Goal: Transaction & Acquisition: Purchase product/service

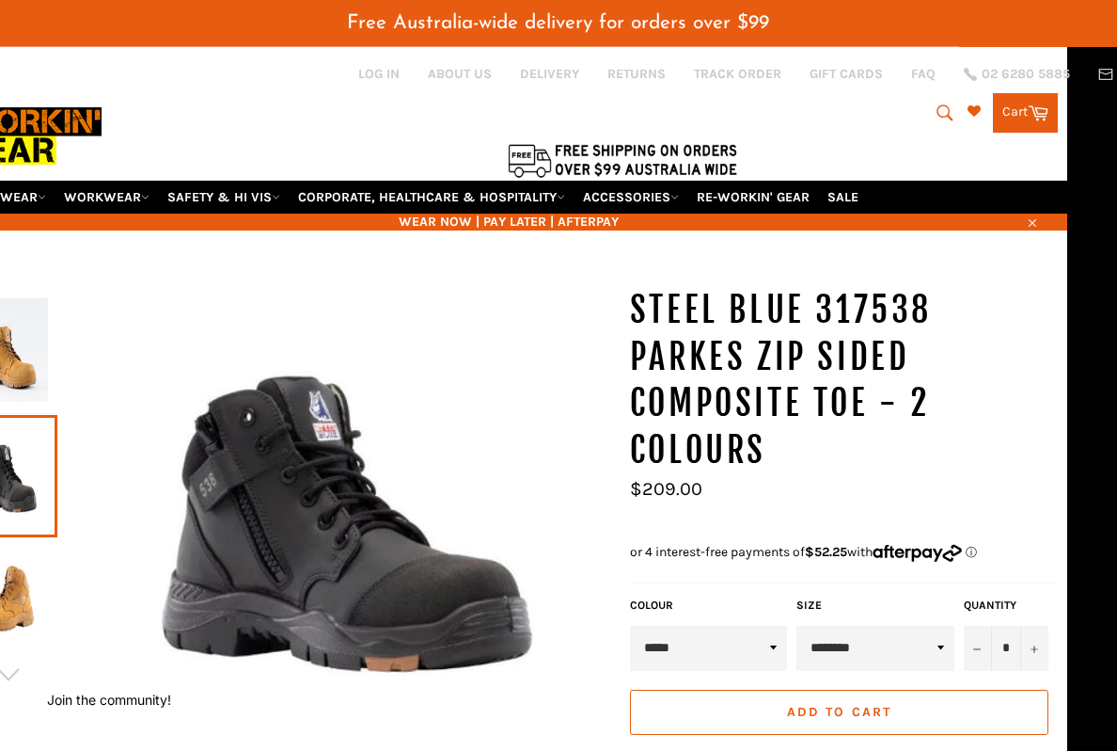
scroll to position [0, 50]
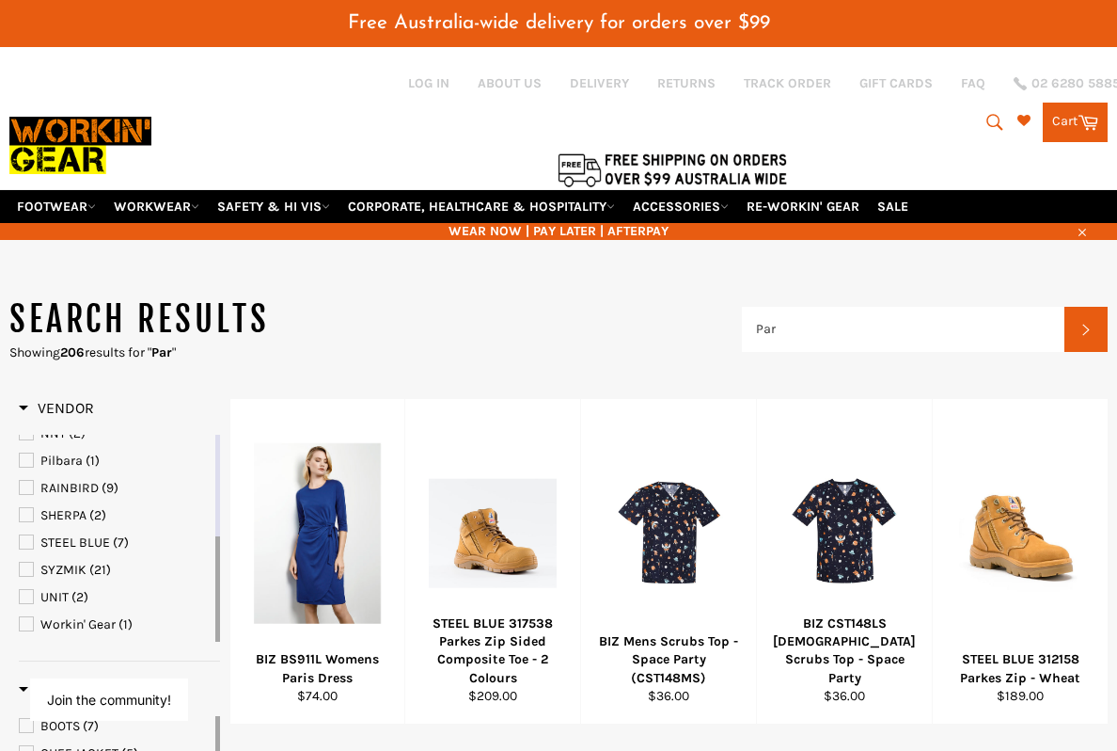
click at [34, 541] on link "STEEL BLUE (7)" at bounding box center [115, 542] width 193 height 21
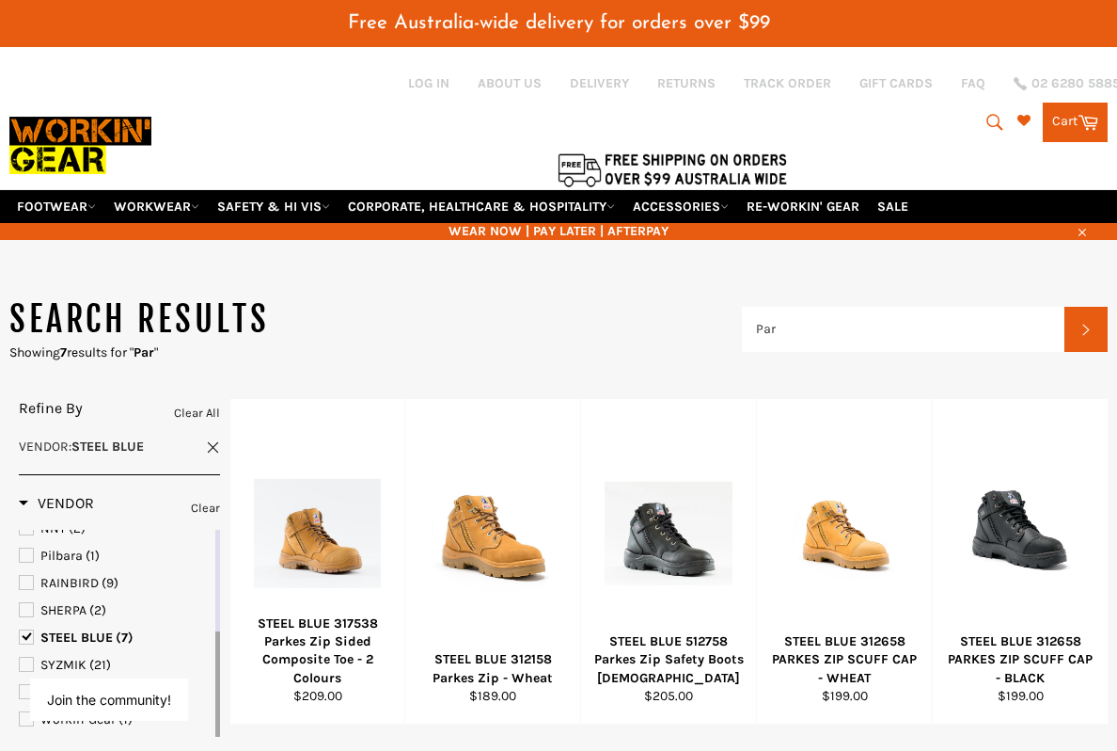
click at [922, 319] on input "Par" at bounding box center [903, 329] width 323 height 45
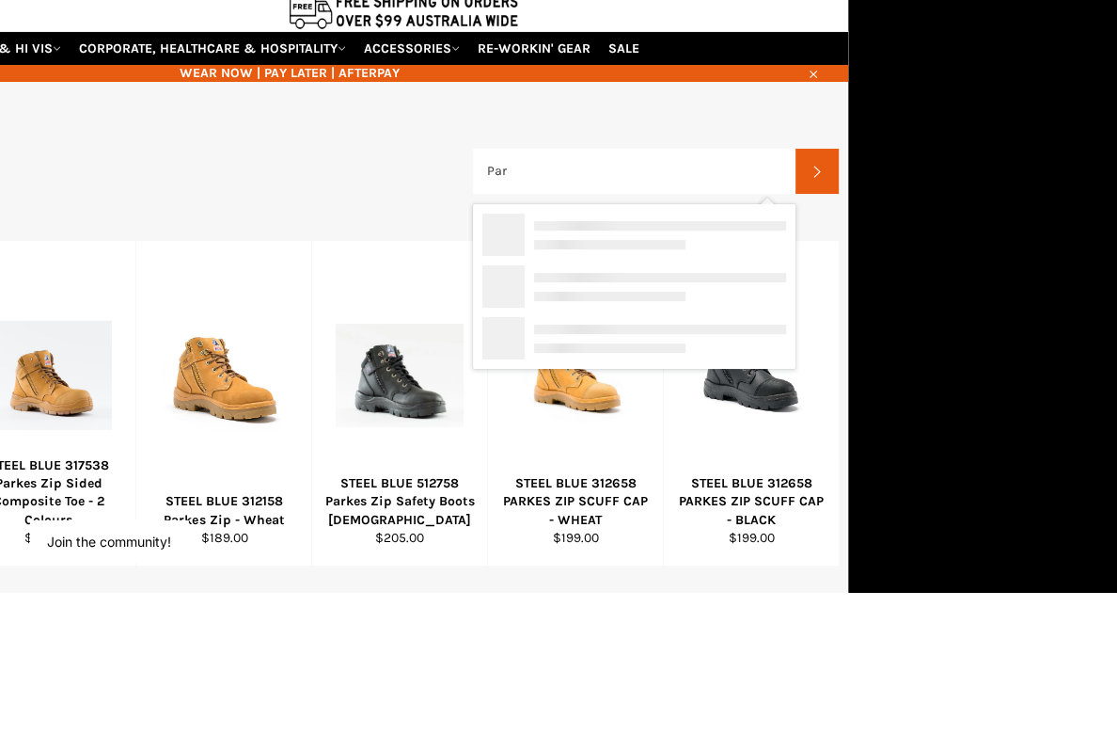
scroll to position [0, 114]
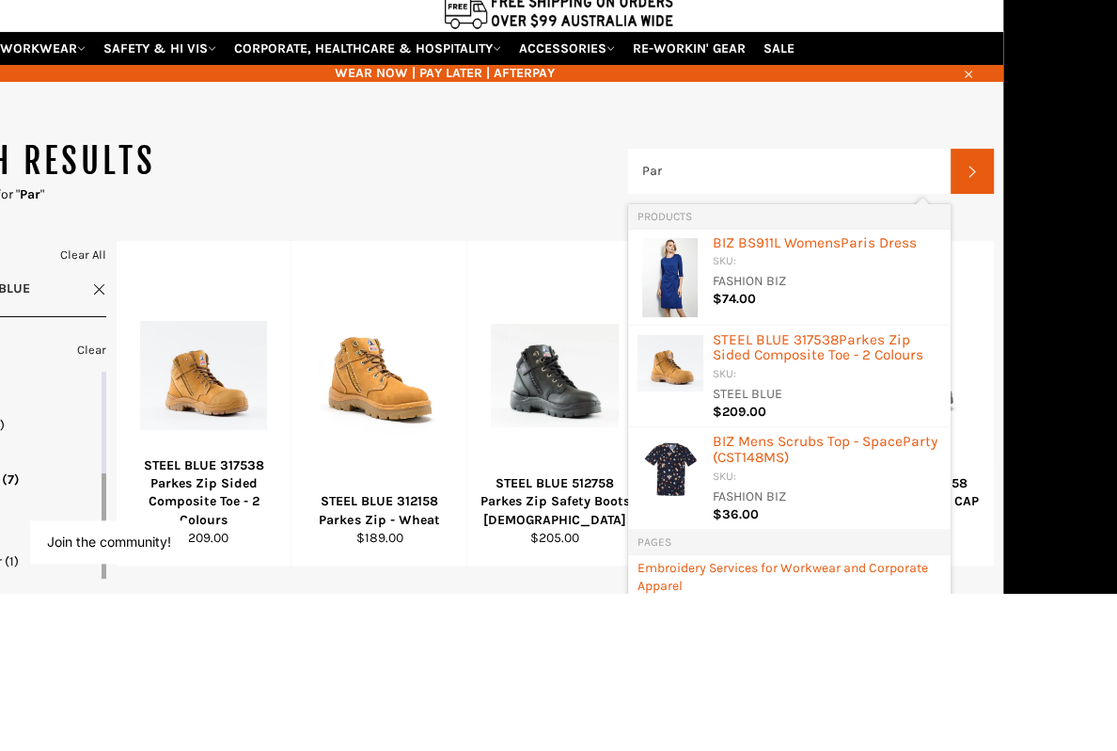
click at [795, 307] on input "Par" at bounding box center [789, 329] width 323 height 45
type input "P"
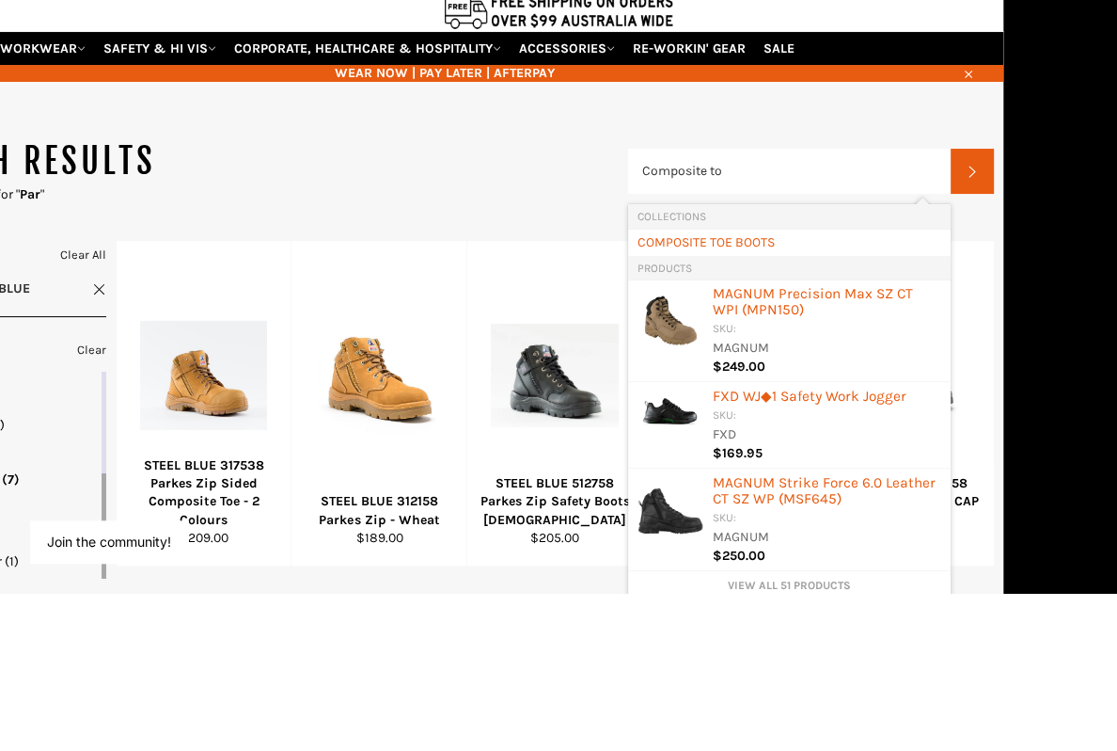
type input "Composite toe"
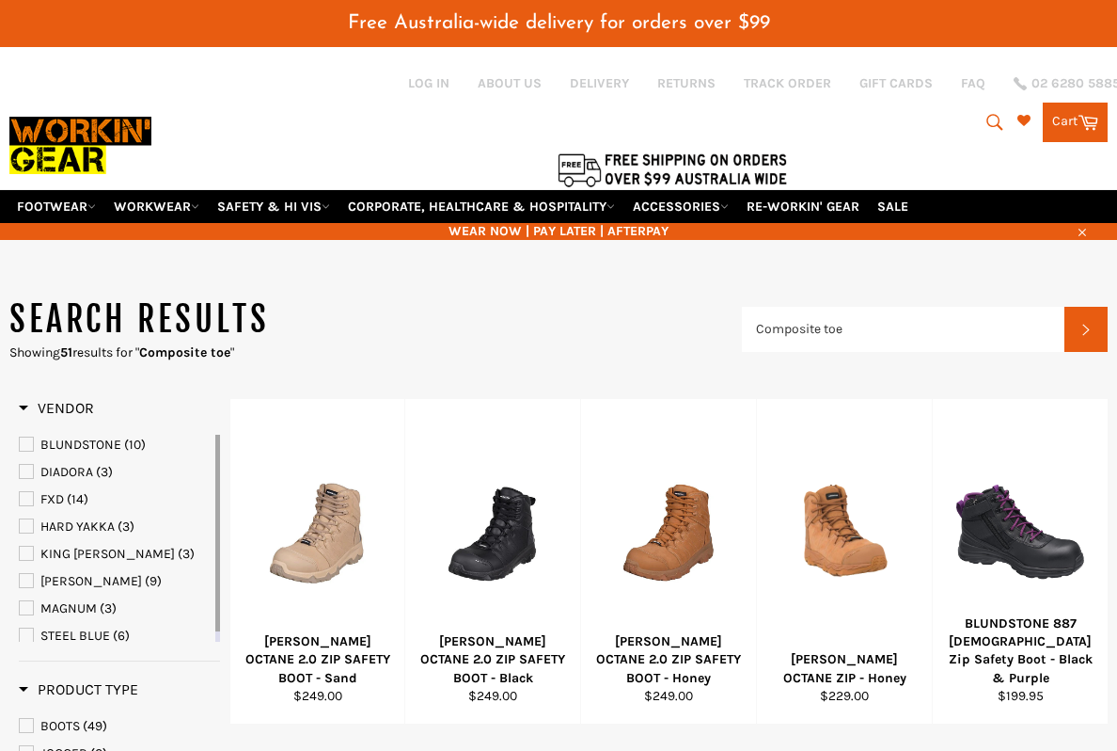
click at [38, 633] on link "STEEL BLUE (6)" at bounding box center [115, 635] width 193 height 21
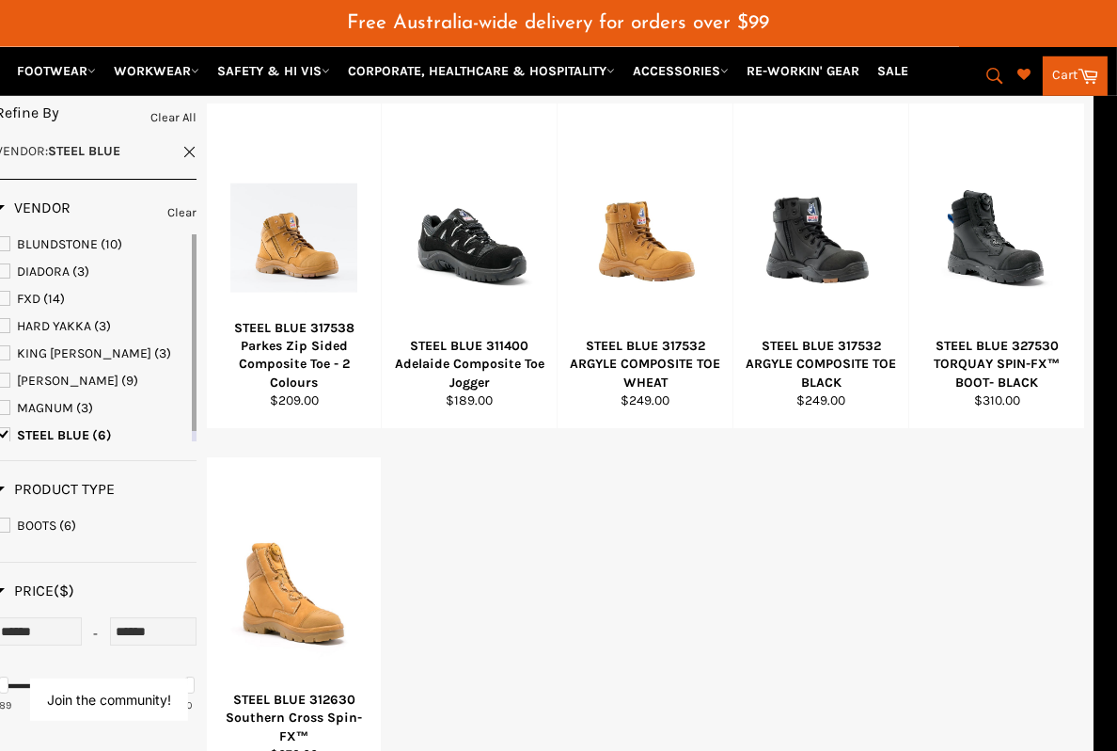
scroll to position [295, 24]
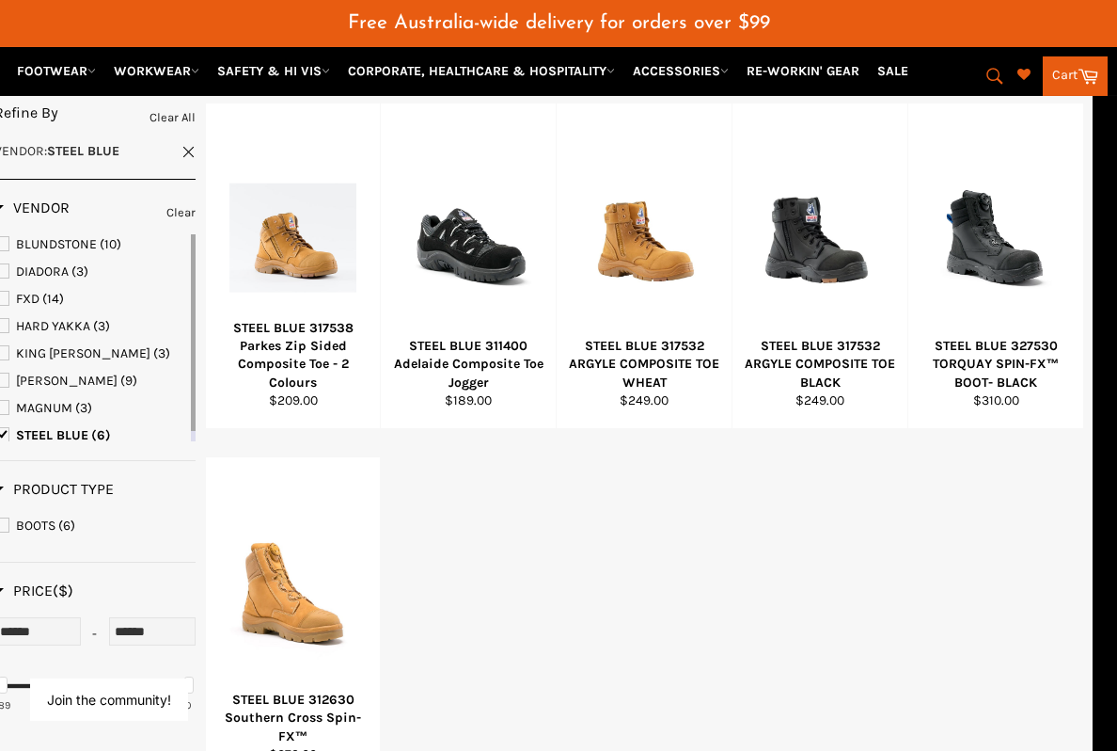
click at [648, 295] on div "View" at bounding box center [644, 265] width 175 height 324
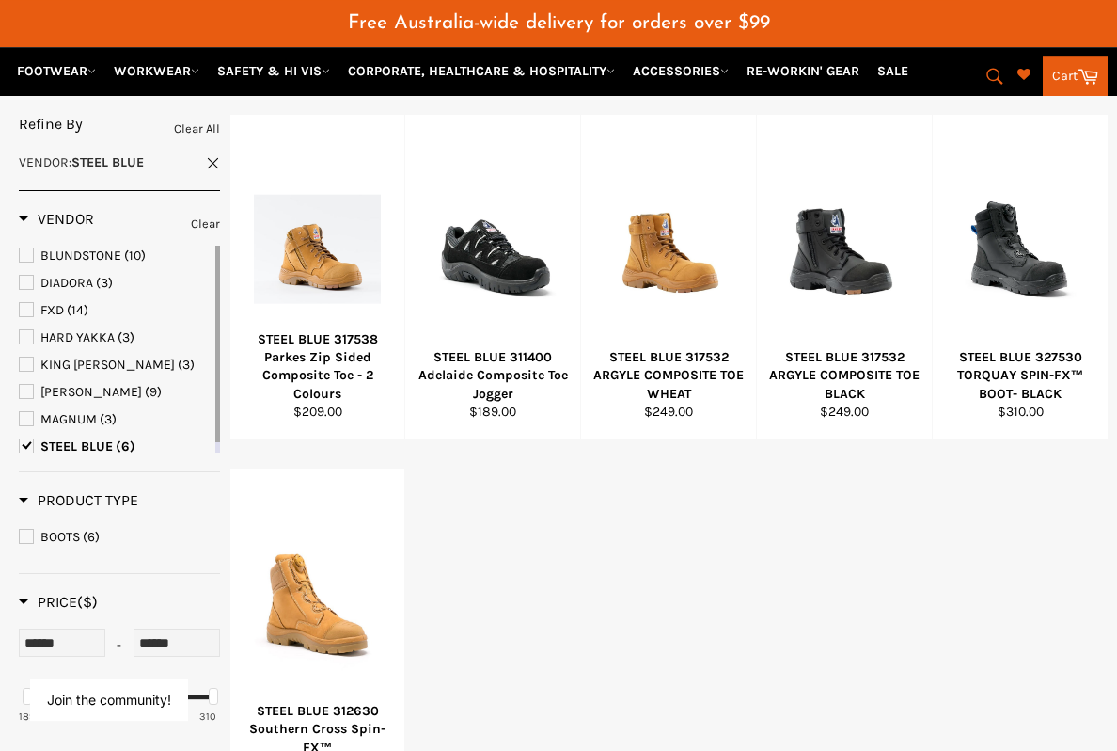
scroll to position [284, 0]
click at [284, 609] on span "View" at bounding box center [317, 633] width 127 height 48
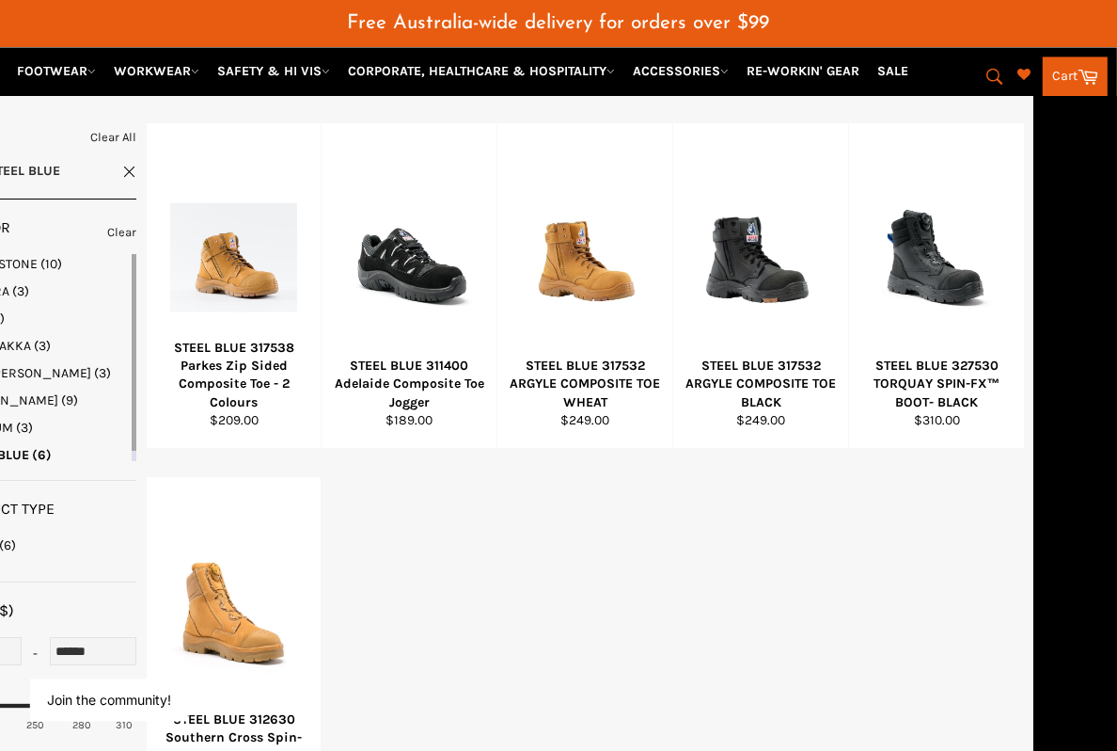
scroll to position [276, 85]
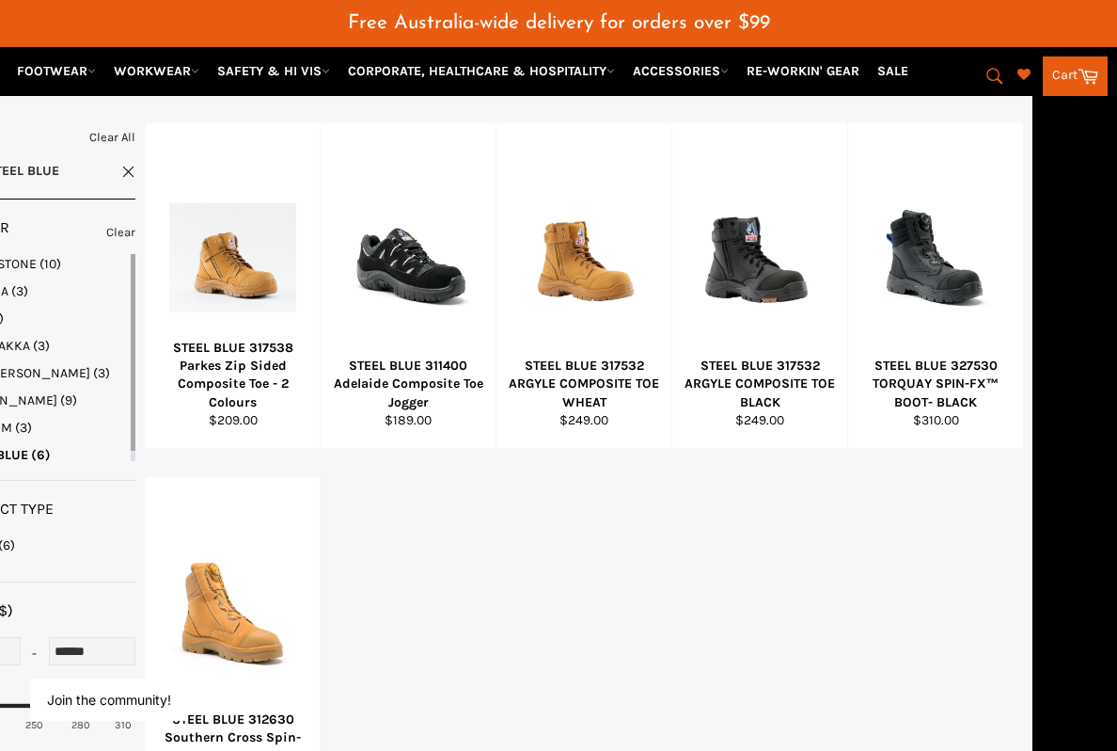
click at [755, 328] on div "View" at bounding box center [759, 285] width 175 height 324
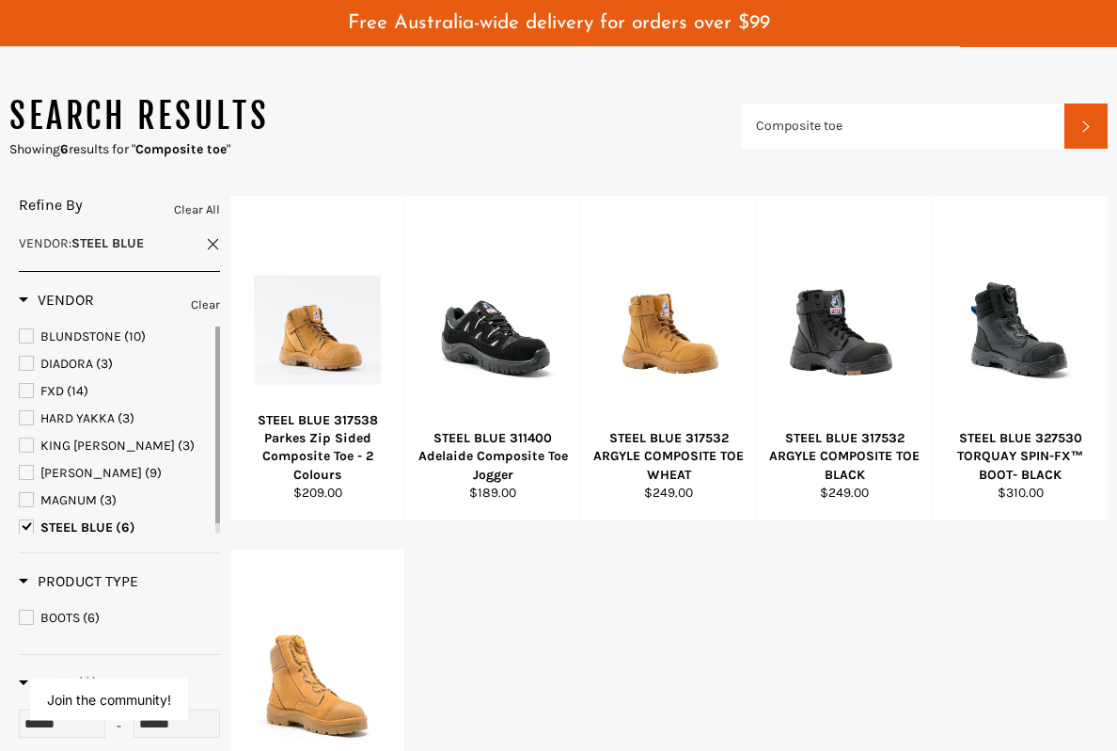
scroll to position [204, 0]
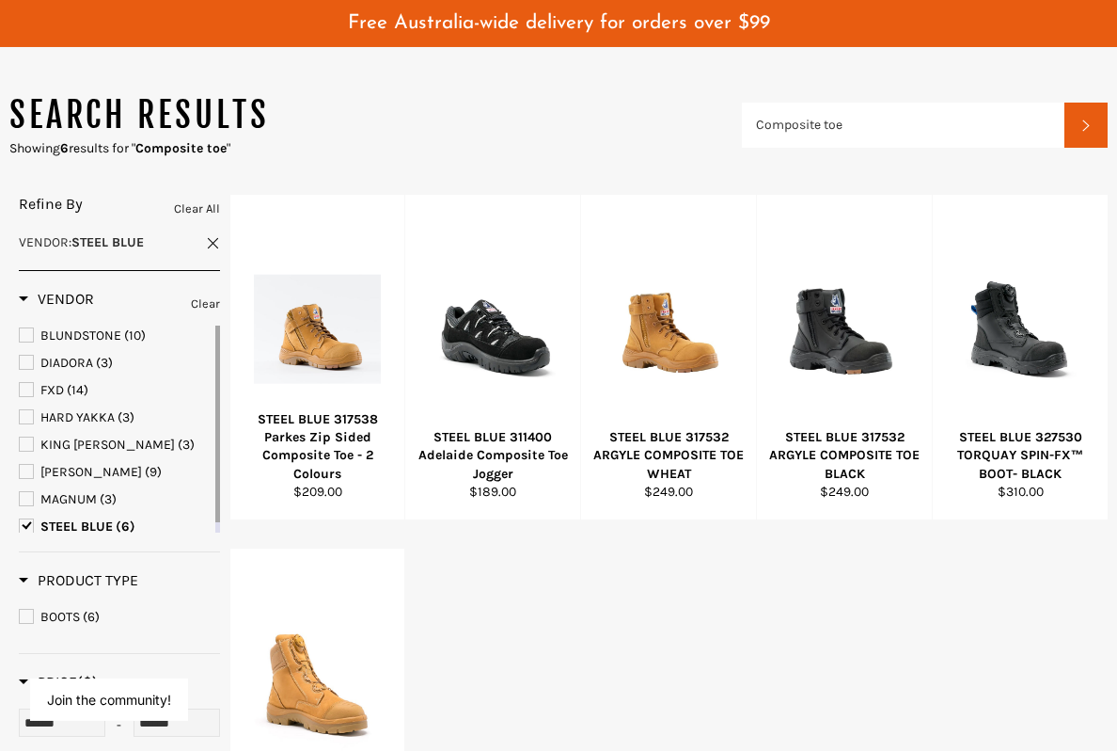
click at [288, 372] on div "View" at bounding box center [317, 357] width 175 height 324
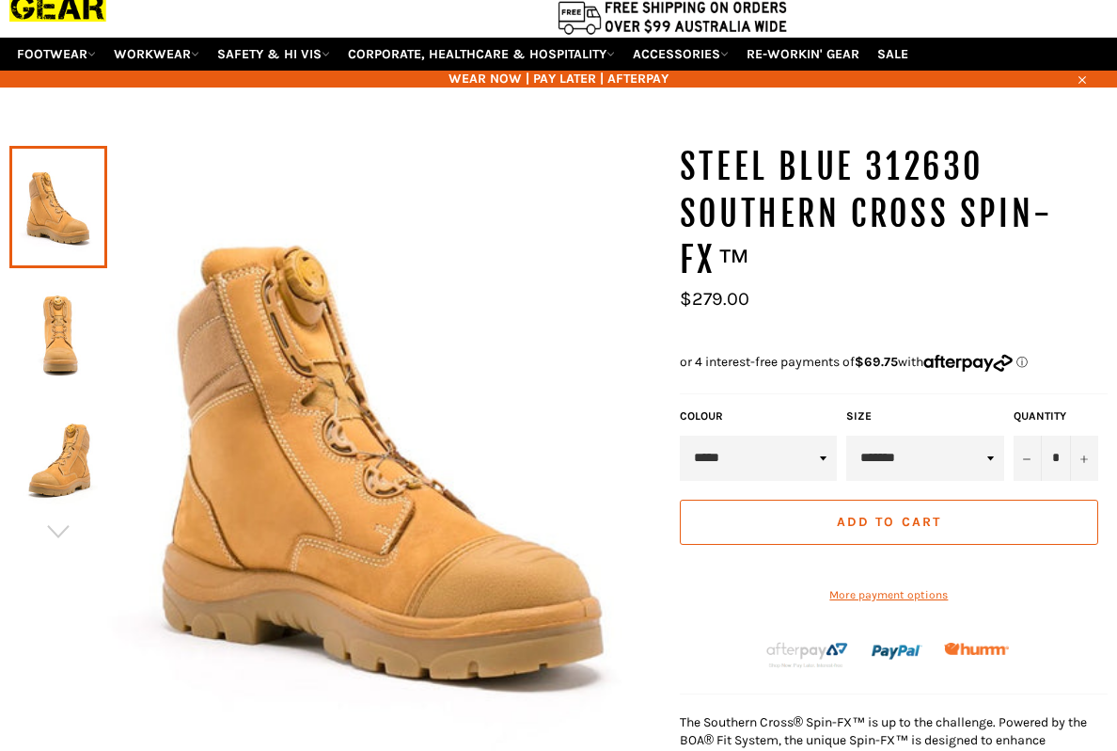
scroll to position [119, 0]
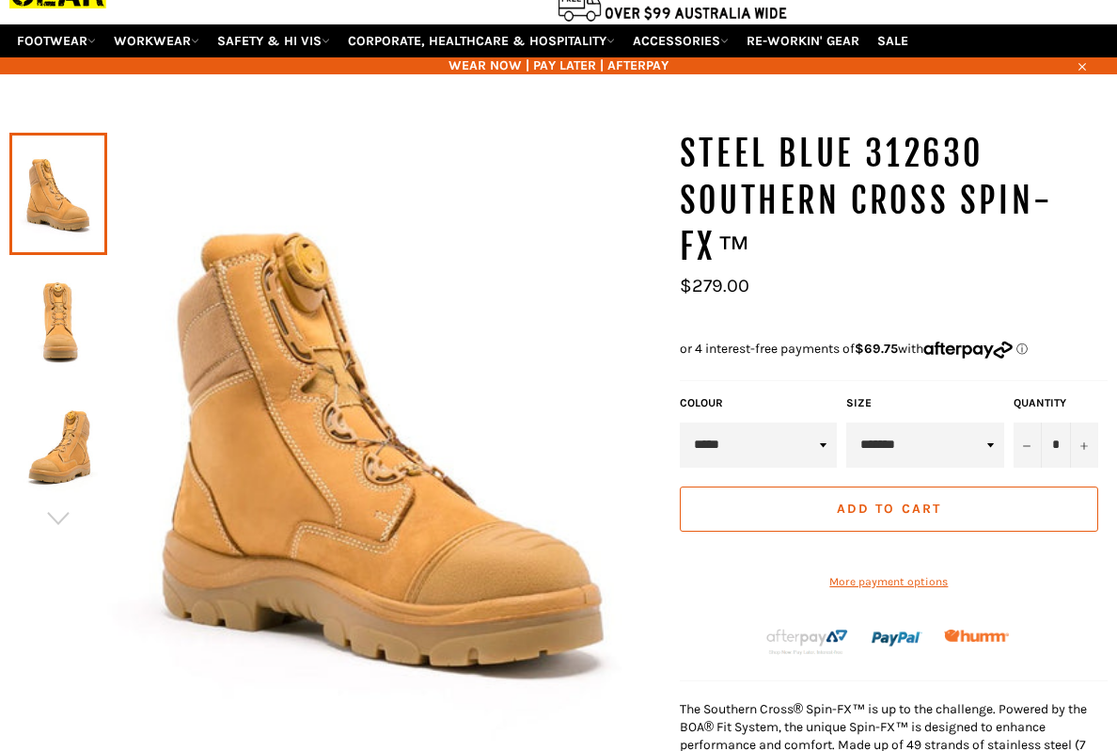
click at [812, 443] on select "*****" at bounding box center [759, 444] width 158 height 45
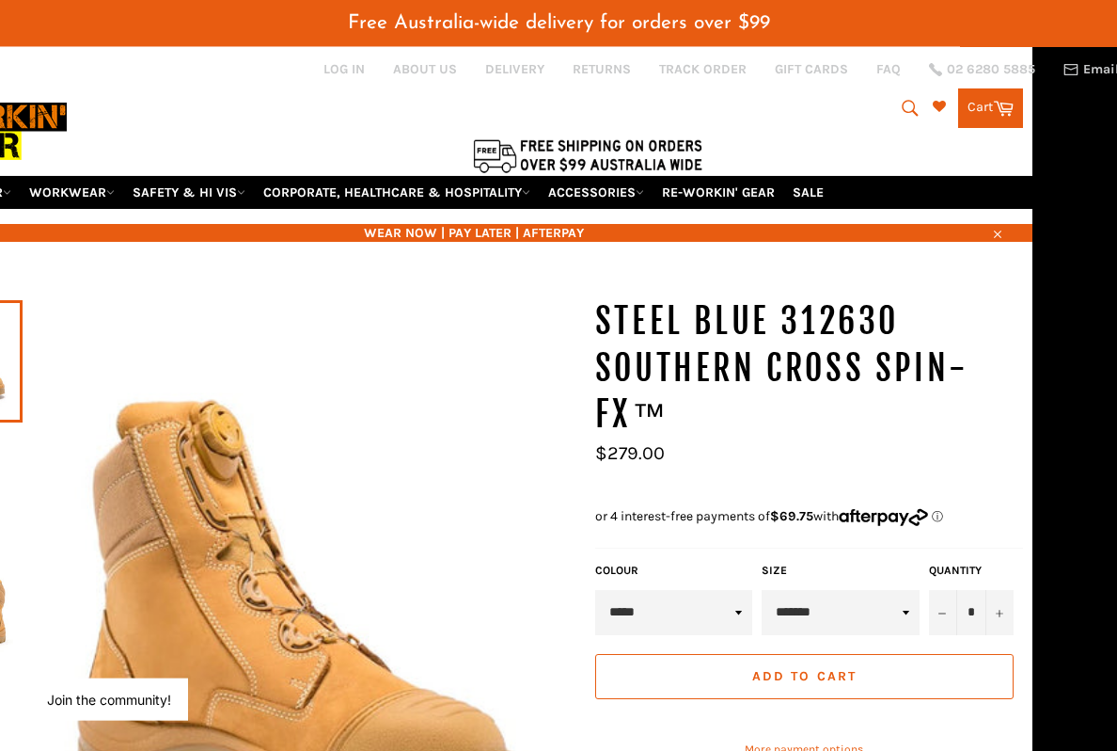
scroll to position [0, 85]
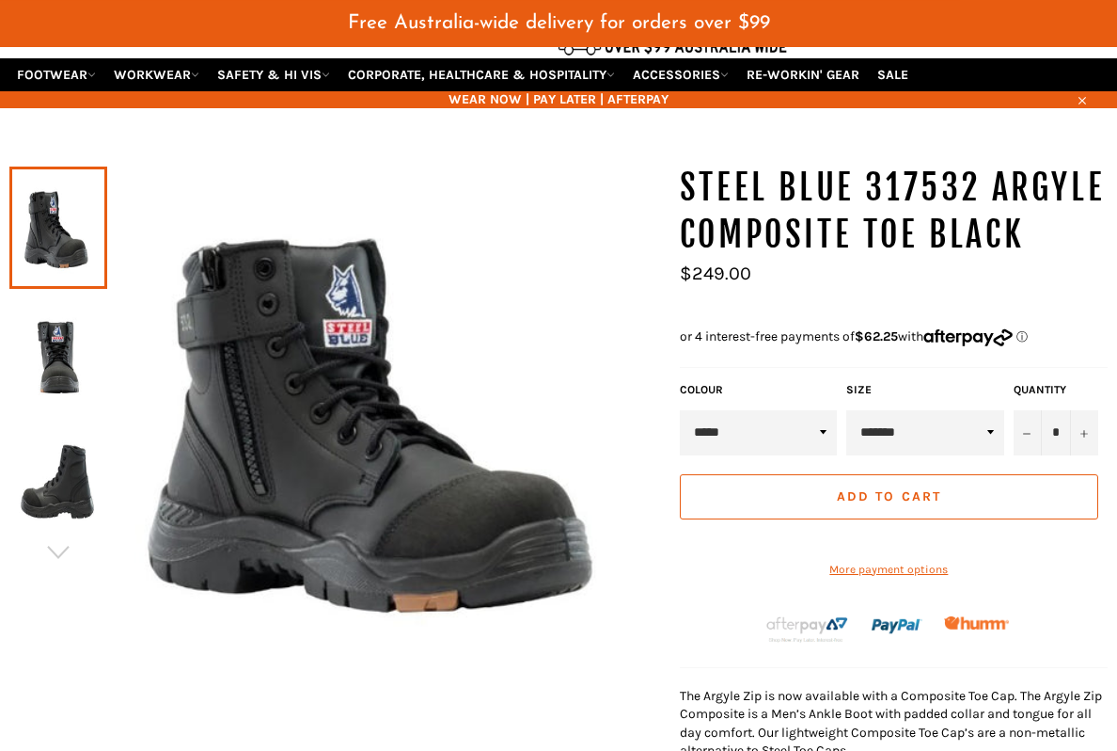
scroll to position [132, 0]
click at [969, 433] on select "**********" at bounding box center [925, 432] width 158 height 45
select select "********"
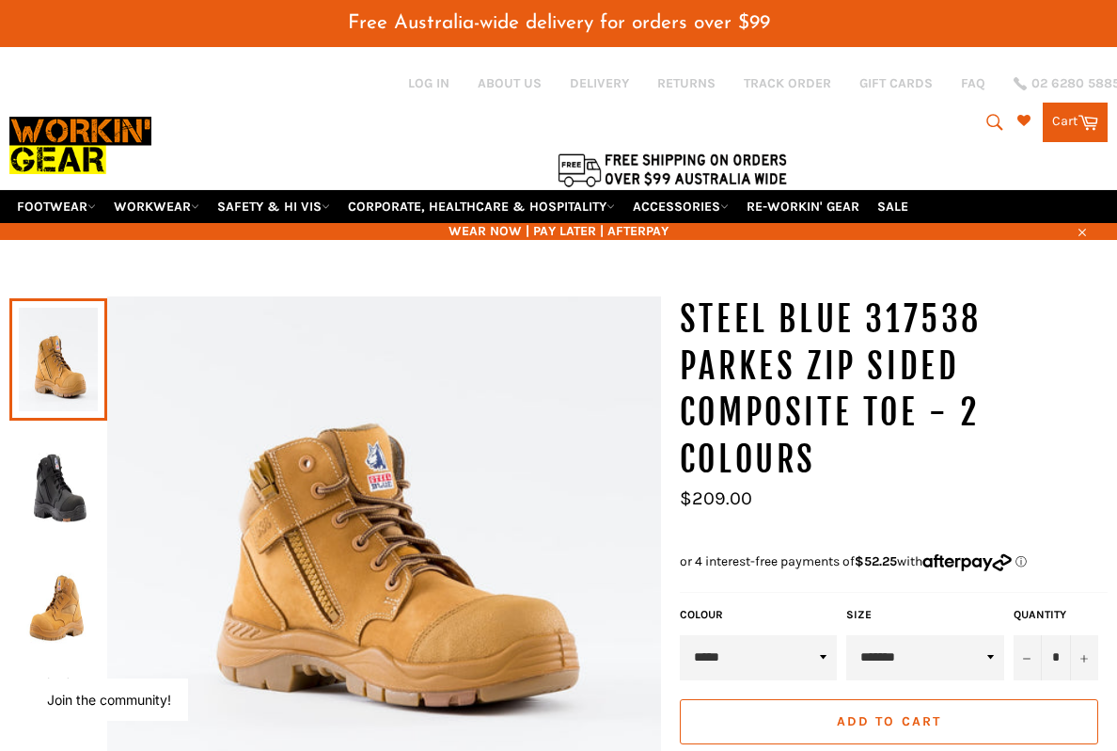
click at [43, 504] on img at bounding box center [58, 485] width 79 height 103
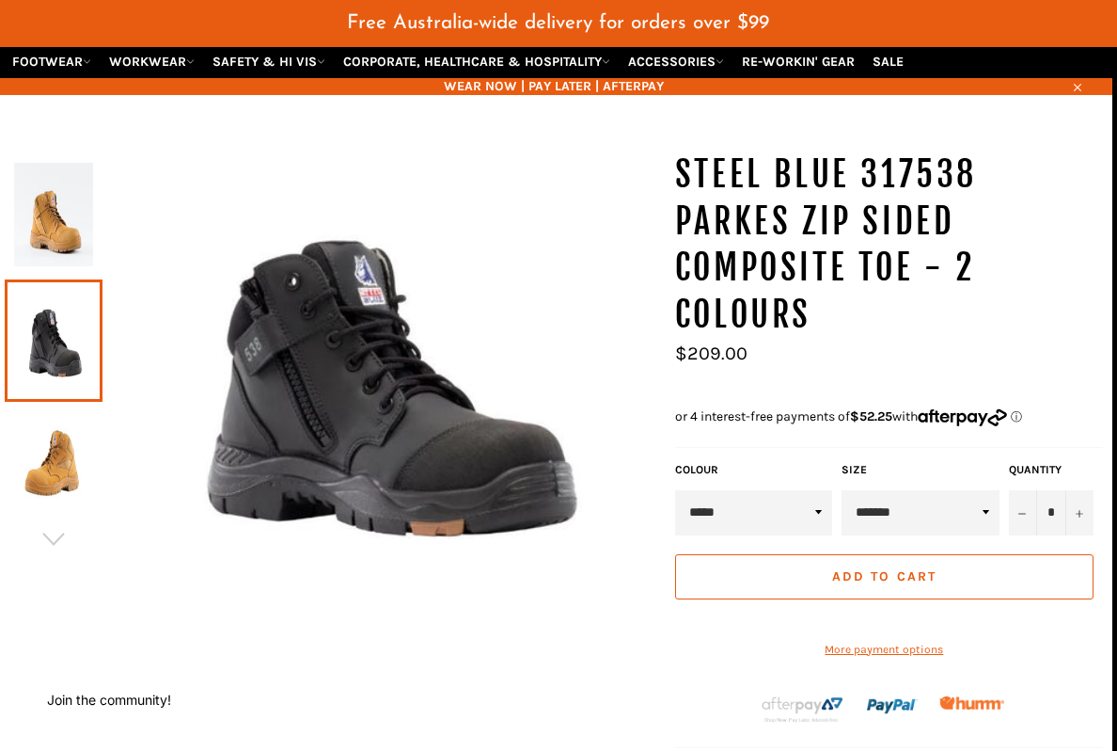
click at [970, 490] on select "**********" at bounding box center [921, 512] width 158 height 45
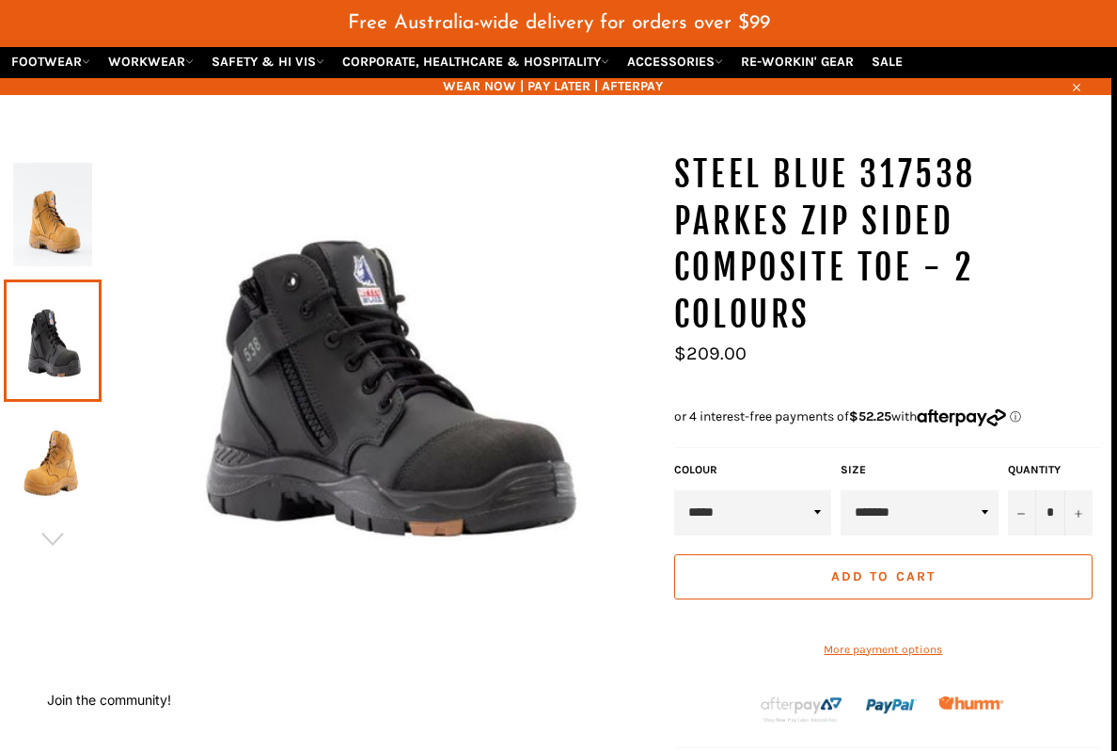
select select "********"
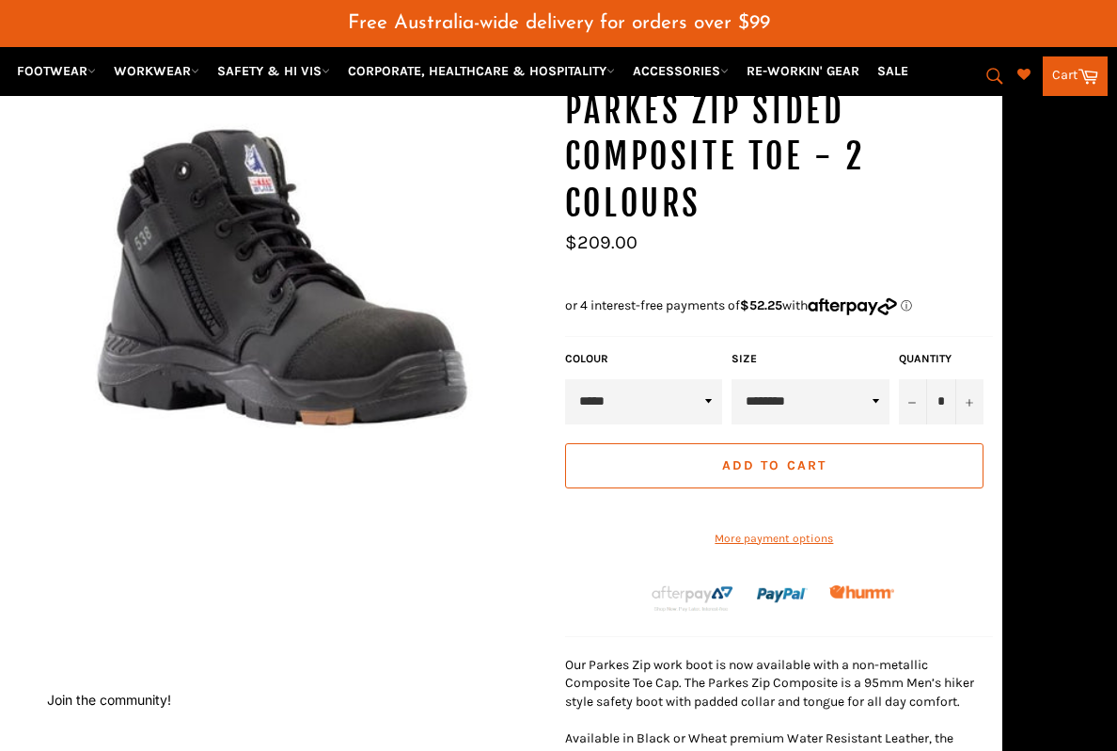
scroll to position [274, 115]
